Goal: Transaction & Acquisition: Purchase product/service

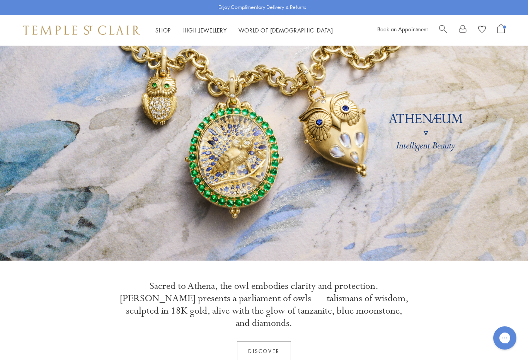
click at [442, 29] on span "Search" at bounding box center [443, 28] width 8 height 8
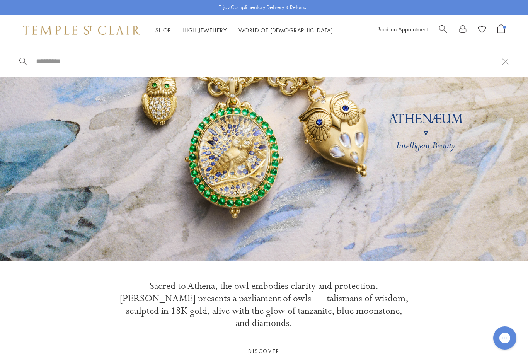
click at [60, 60] on input "search" at bounding box center [268, 61] width 467 height 9
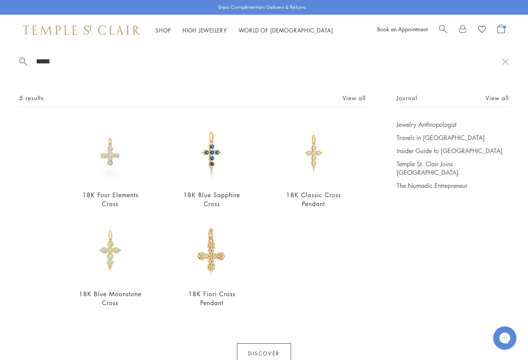
scroll to position [32, 0]
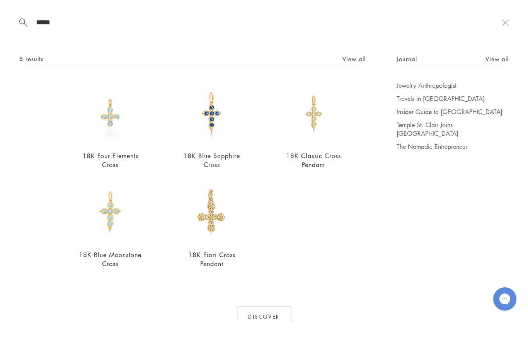
type input "*****"
click at [311, 133] on img at bounding box center [313, 151] width 63 height 63
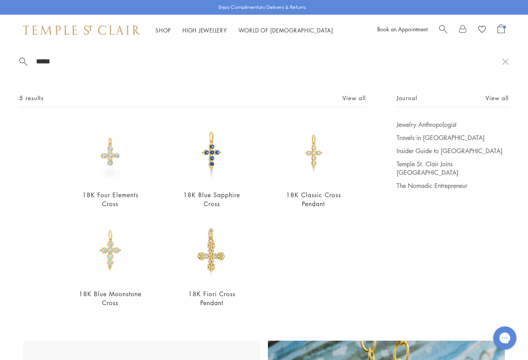
click at [115, 266] on img at bounding box center [110, 250] width 63 height 63
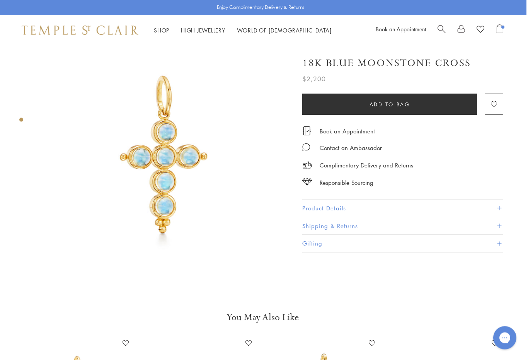
scroll to position [0, 2]
